Goal: Task Accomplishment & Management: Use online tool/utility

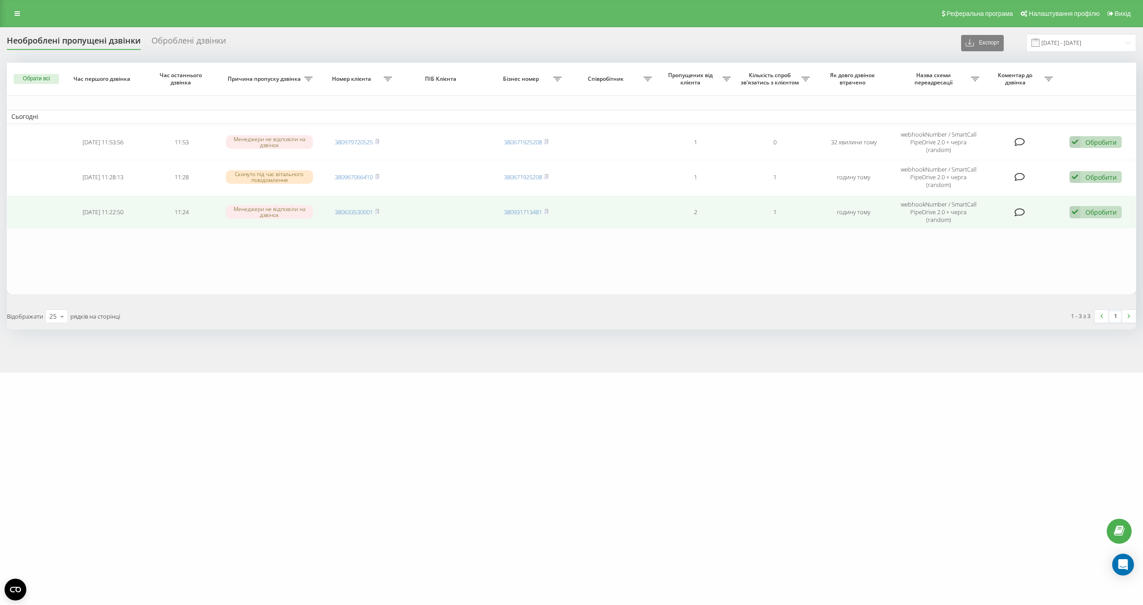
click at [1089, 209] on div "Обробити" at bounding box center [1101, 212] width 31 height 9
click at [1017, 229] on span "Не вдалося зв'язатися" at bounding box center [993, 226] width 69 height 9
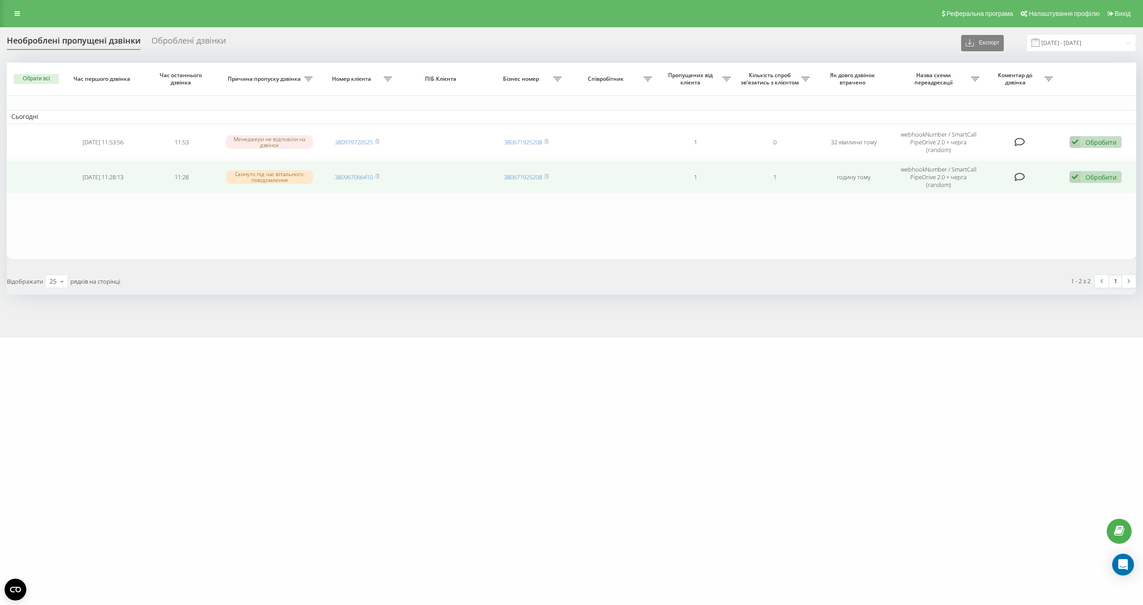
click at [1092, 177] on div "Обробити" at bounding box center [1101, 177] width 31 height 9
click at [1013, 191] on span "Не вдалося зв'язатися" at bounding box center [993, 191] width 69 height 9
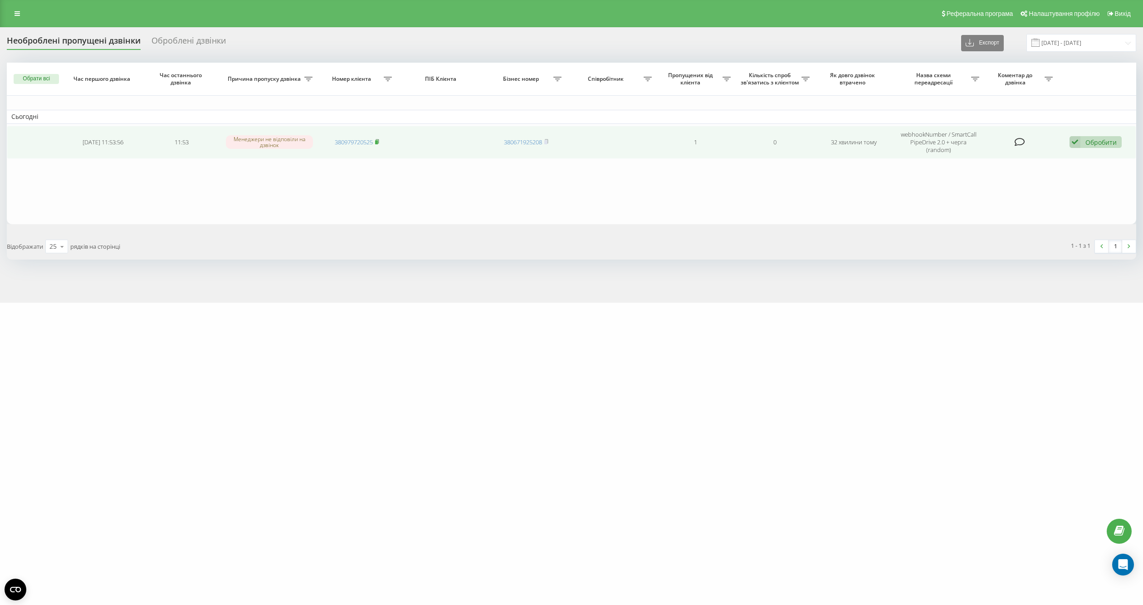
click at [376, 139] on icon at bounding box center [377, 141] width 4 height 5
click at [378, 141] on rect at bounding box center [376, 142] width 3 height 4
click at [1101, 139] on div "Обробити" at bounding box center [1101, 142] width 31 height 9
click at [384, 134] on td "380631760127" at bounding box center [357, 142] width 79 height 33
click at [377, 135] on td "380631760127" at bounding box center [357, 142] width 79 height 33
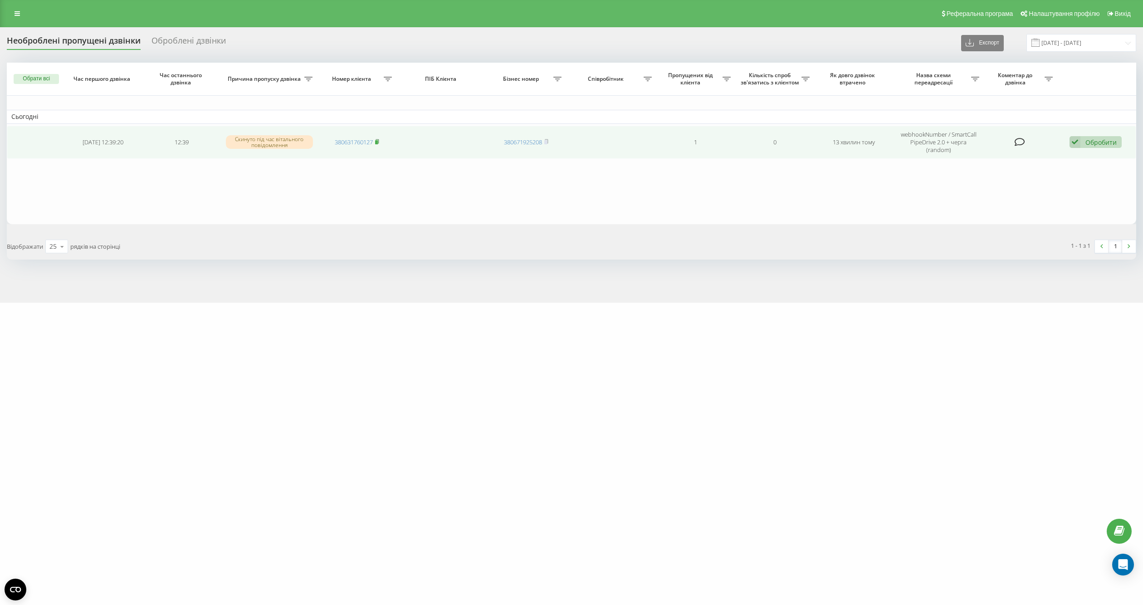
click at [378, 140] on rect at bounding box center [376, 142] width 3 height 4
